Goal: Task Accomplishment & Management: Use online tool/utility

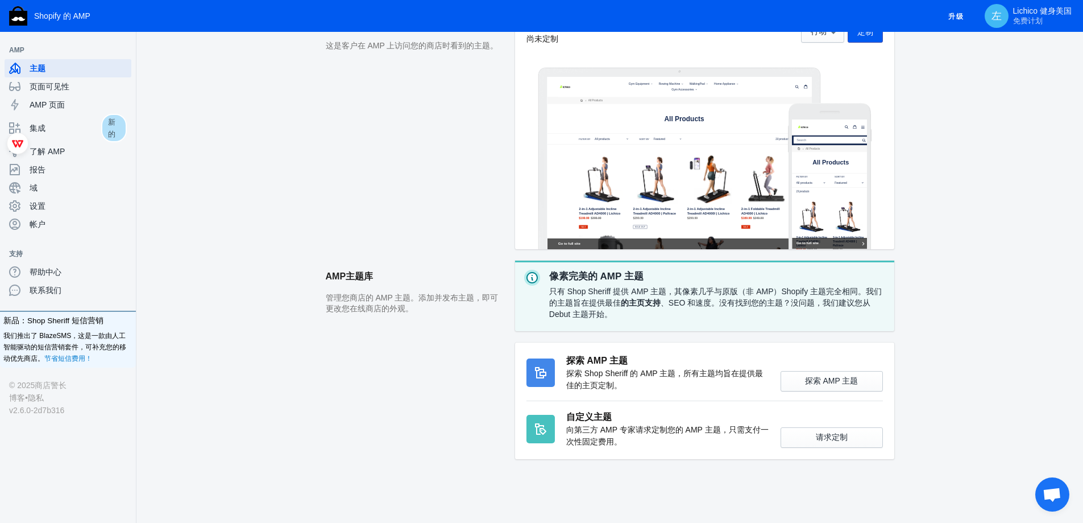
scroll to position [124, 0]
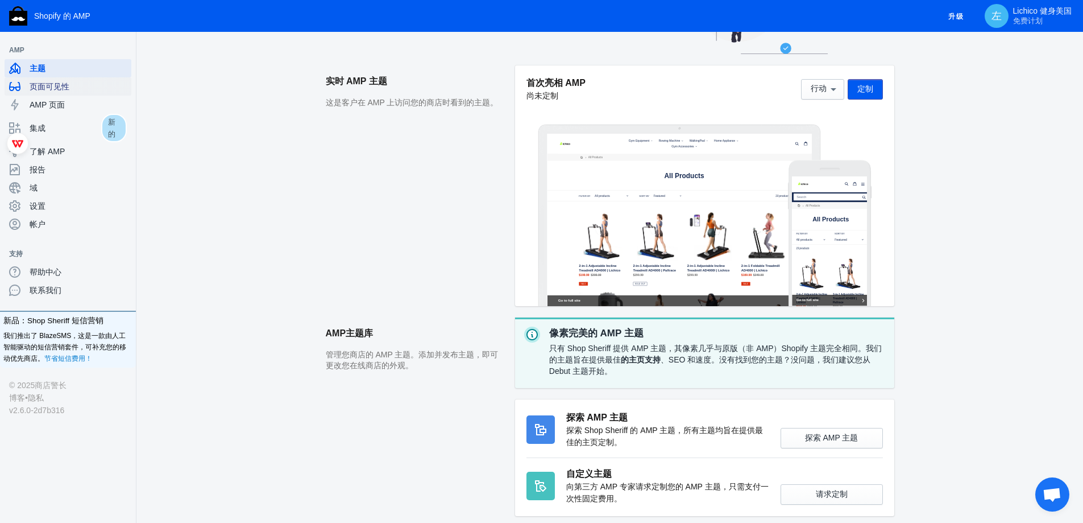
click at [73, 93] on div "页面可见性" at bounding box center [68, 86] width 118 height 18
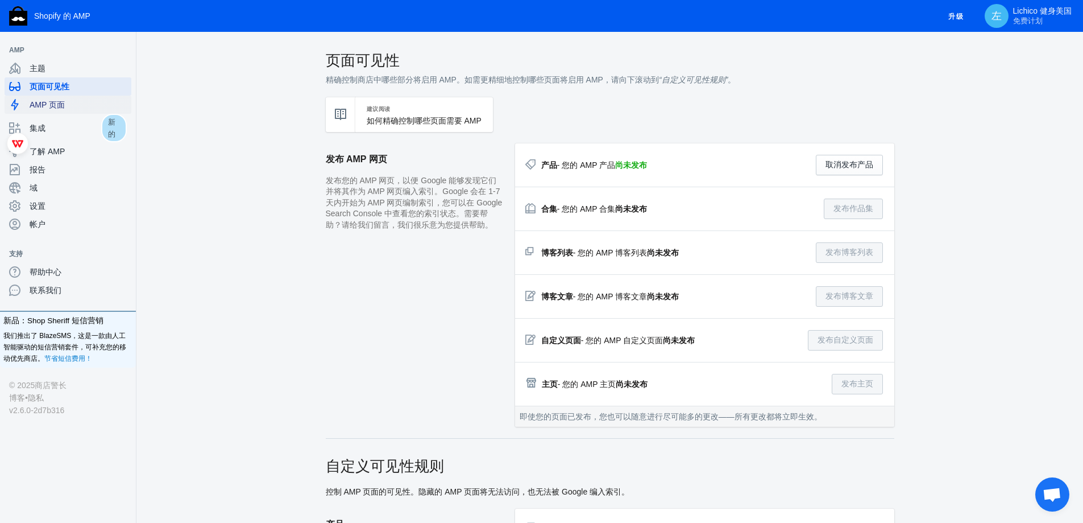
click at [55, 106] on font "AMP 页面" at bounding box center [47, 104] width 35 height 9
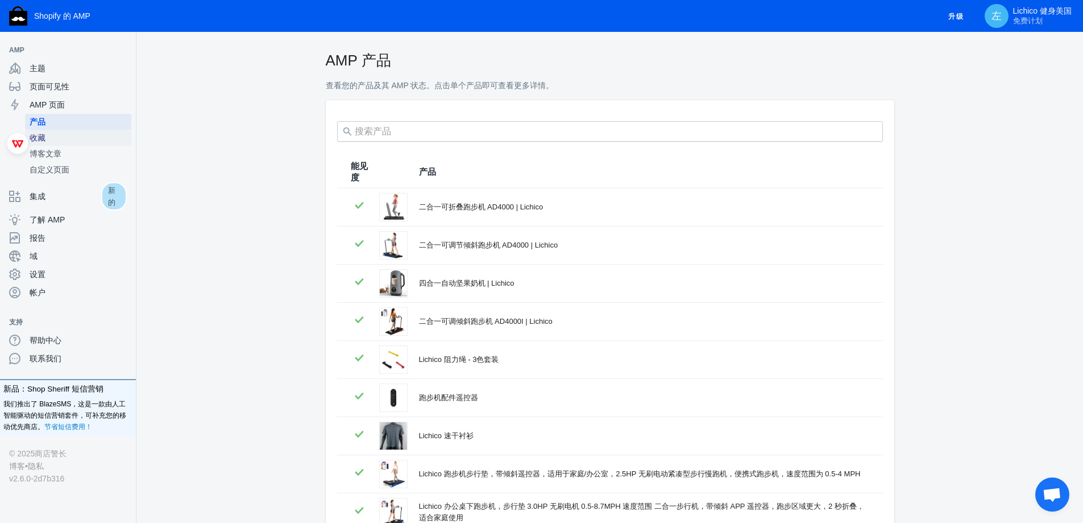
click at [70, 142] on span "收藏" at bounding box center [78, 137] width 97 height 11
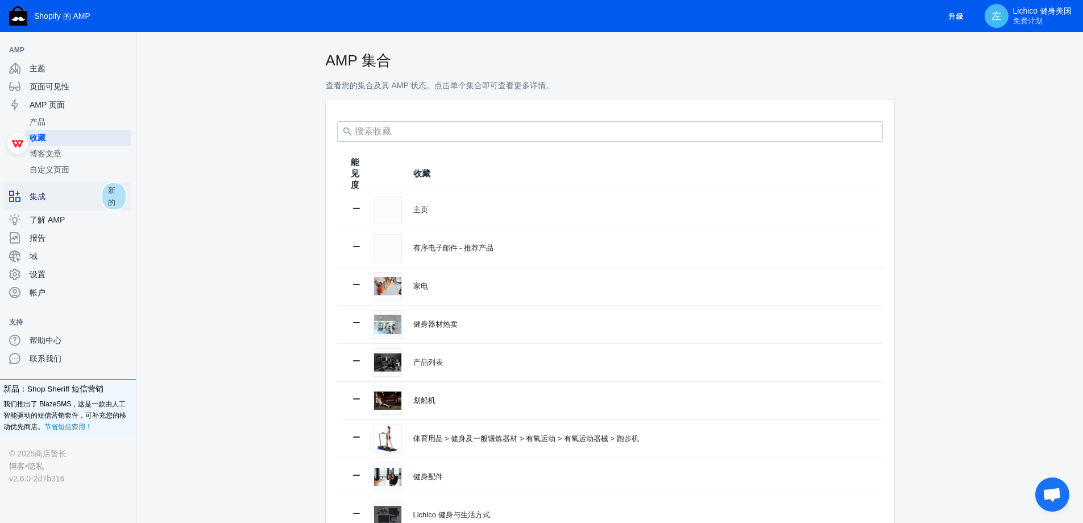
click at [57, 186] on link "集成 新的" at bounding box center [68, 196] width 127 height 28
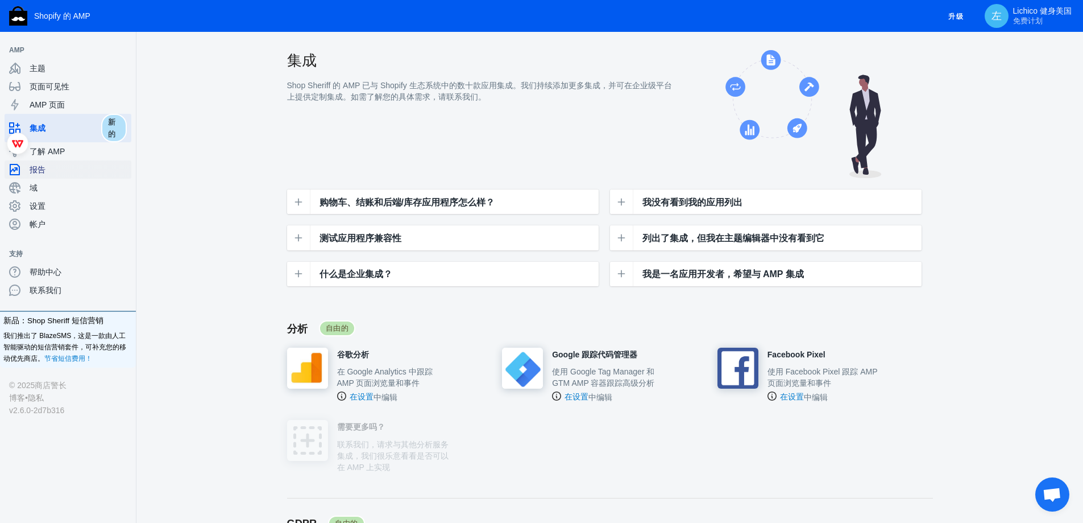
click at [61, 172] on span "报告" at bounding box center [78, 169] width 97 height 11
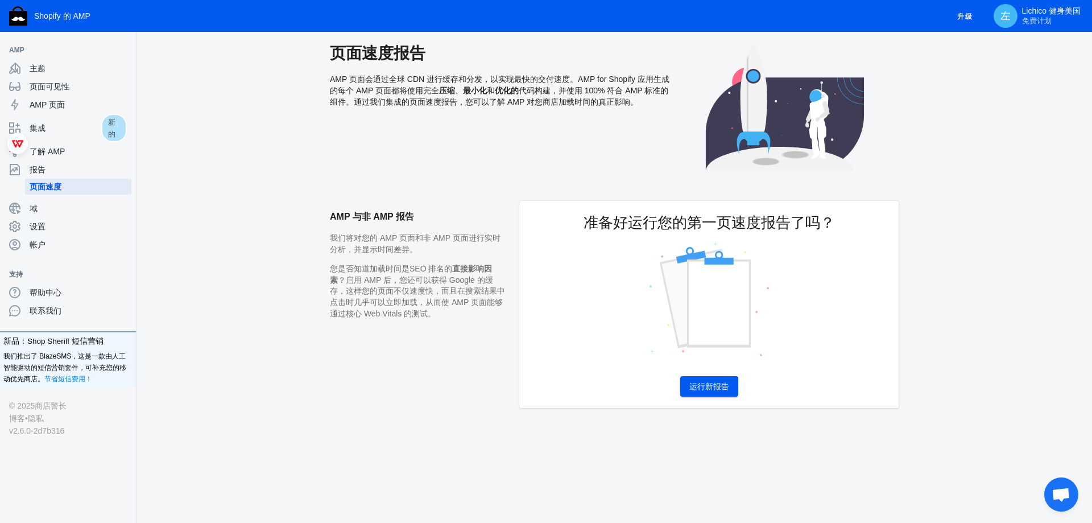
click at [708, 391] on button "运行新报告" at bounding box center [709, 386] width 58 height 20
click at [706, 392] on button "运行新报告" at bounding box center [709, 386] width 58 height 20
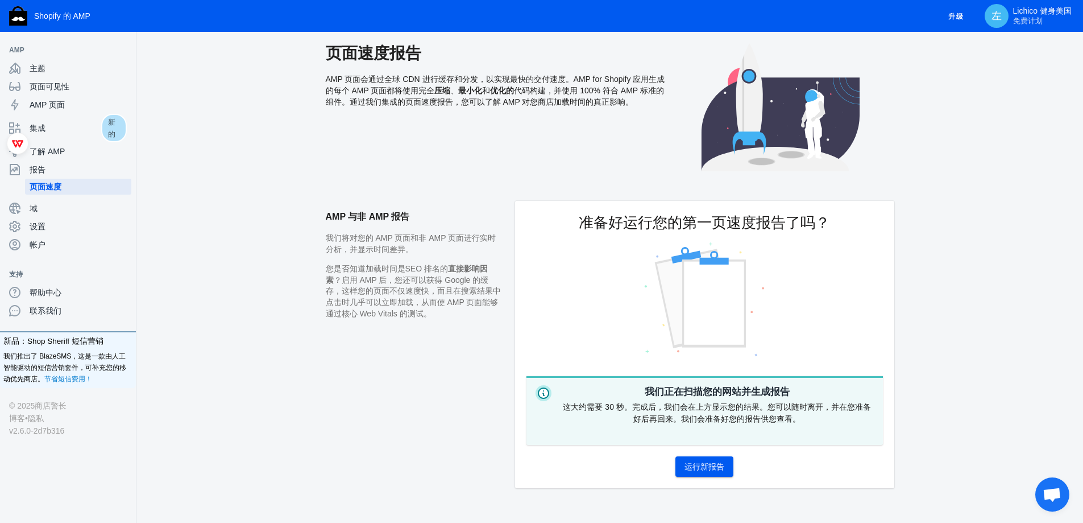
click at [695, 462] on font "运行新报告" at bounding box center [705, 466] width 40 height 9
click at [63, 226] on span "设置" at bounding box center [78, 226] width 97 height 11
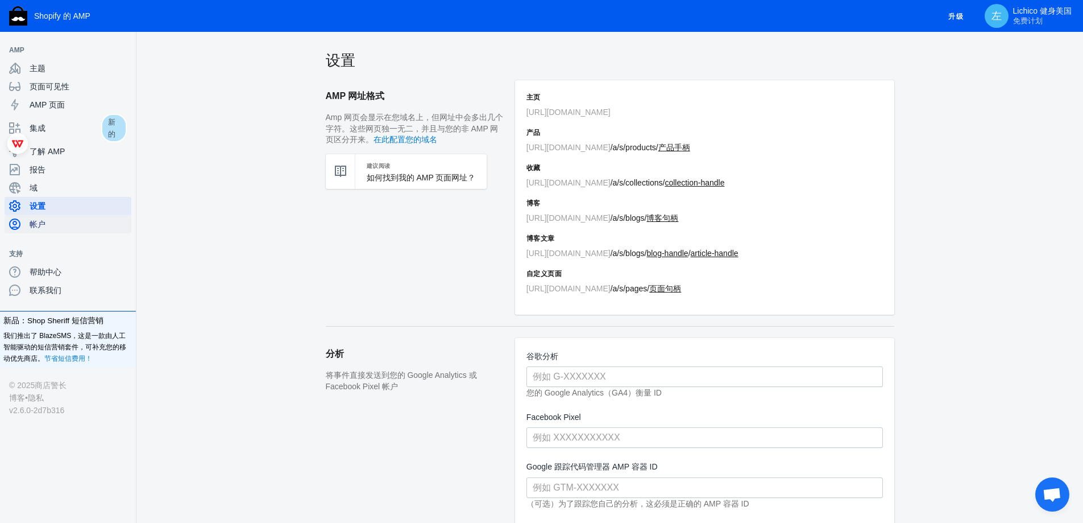
click at [52, 233] on div "帐户" at bounding box center [68, 224] width 118 height 18
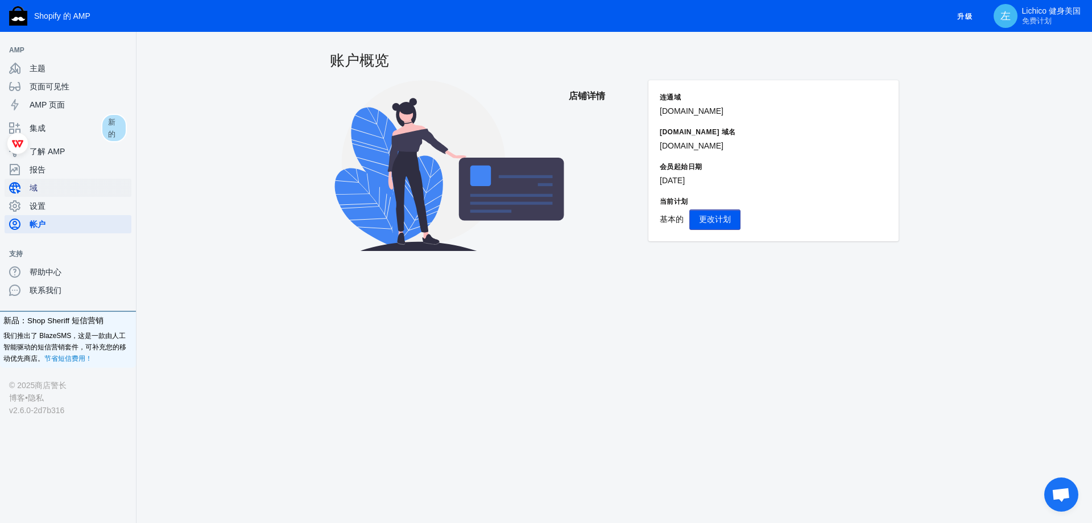
click at [52, 193] on span "域" at bounding box center [78, 187] width 97 height 11
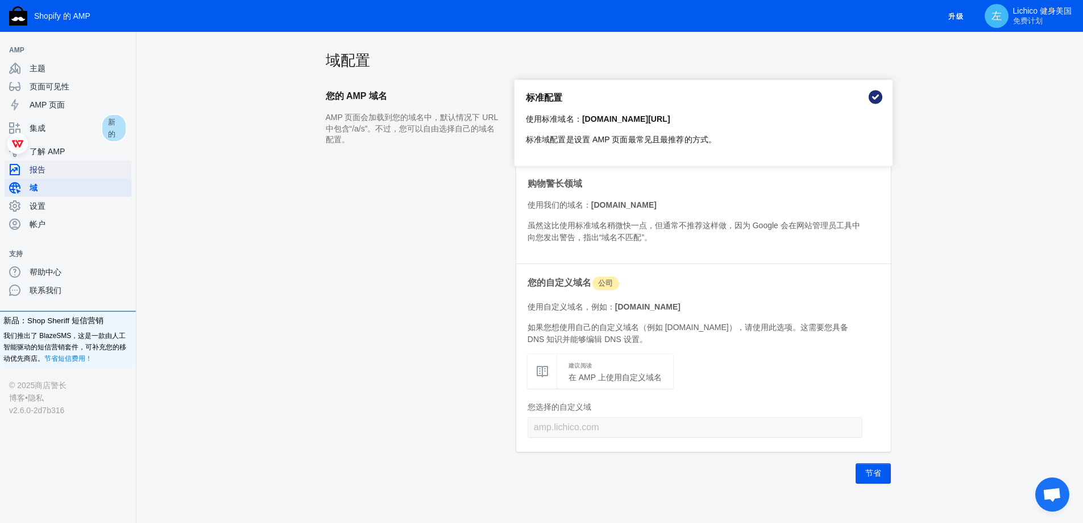
click at [61, 172] on span "报告" at bounding box center [78, 169] width 97 height 11
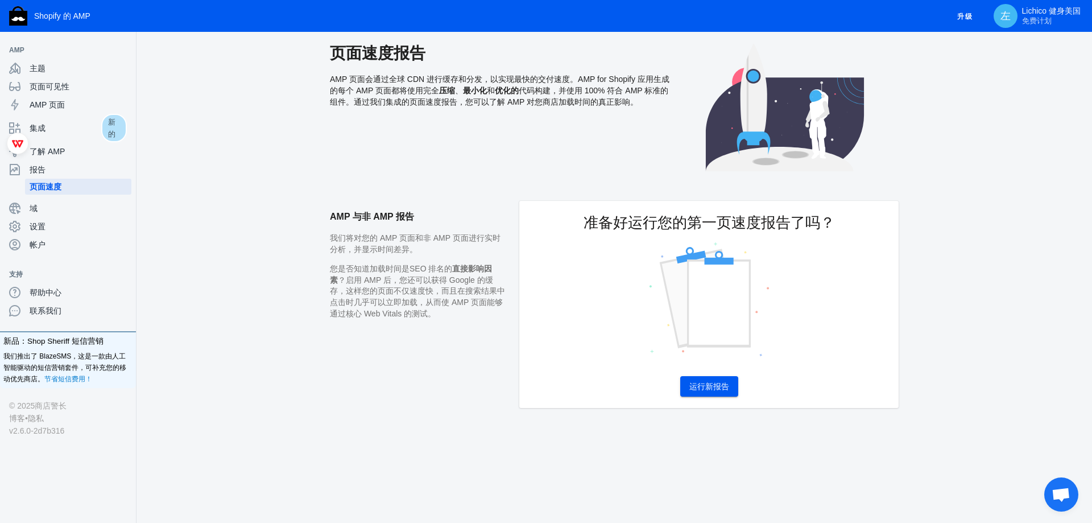
click at [731, 390] on button "运行新报告" at bounding box center [709, 386] width 58 height 20
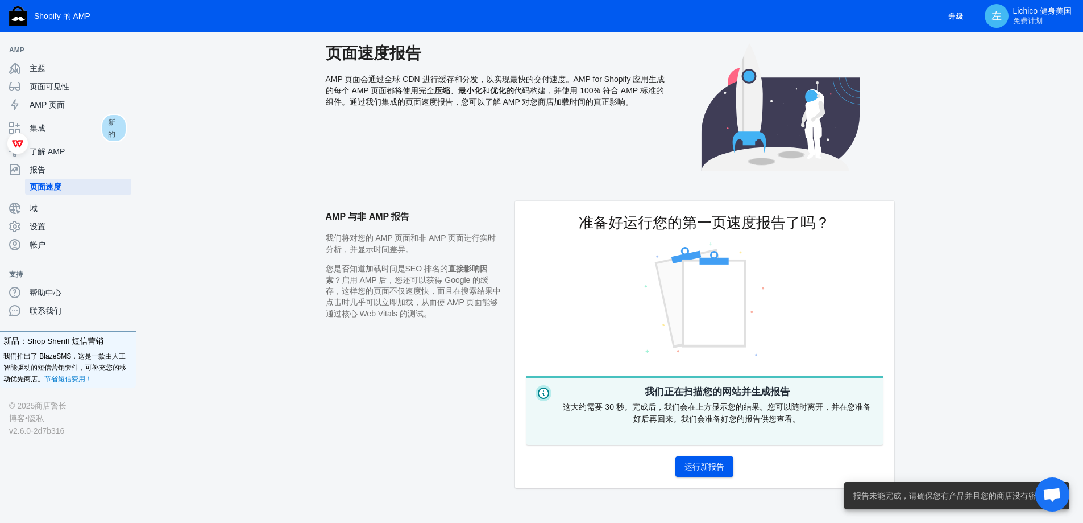
drag, startPoint x: 1048, startPoint y: 465, endPoint x: 1048, endPoint y: 390, distance: 74.5
click at [1049, 391] on body "Shopify 的 AMP 升级 左 Lichico 健身美国 免费计划 AMP 主题 页面可见性 AMP 页面 集成 新的 了解 AMP 报告 页面速度 域…" at bounding box center [541, 261] width 1083 height 523
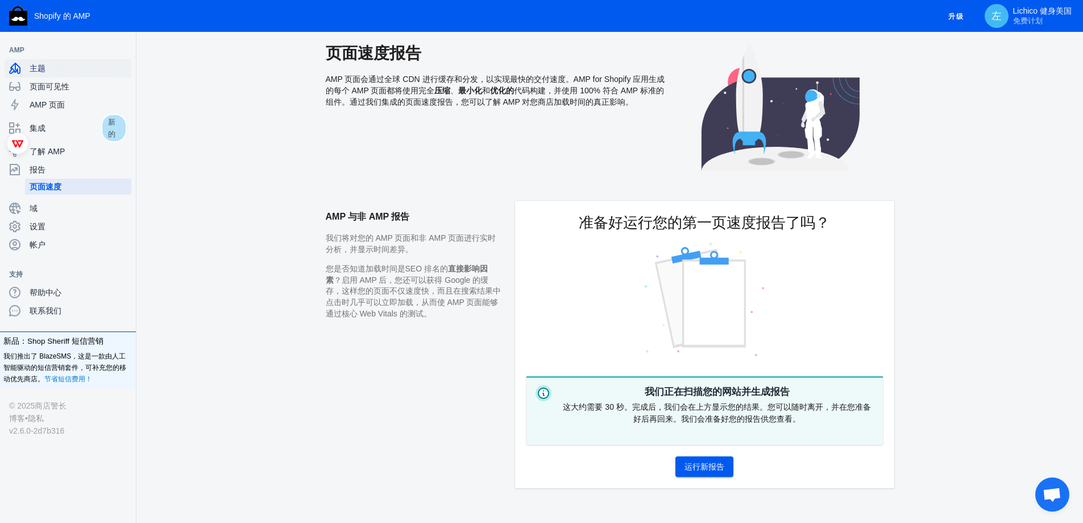
click at [81, 75] on div "主题" at bounding box center [68, 68] width 118 height 18
